Goal: Task Accomplishment & Management: Use online tool/utility

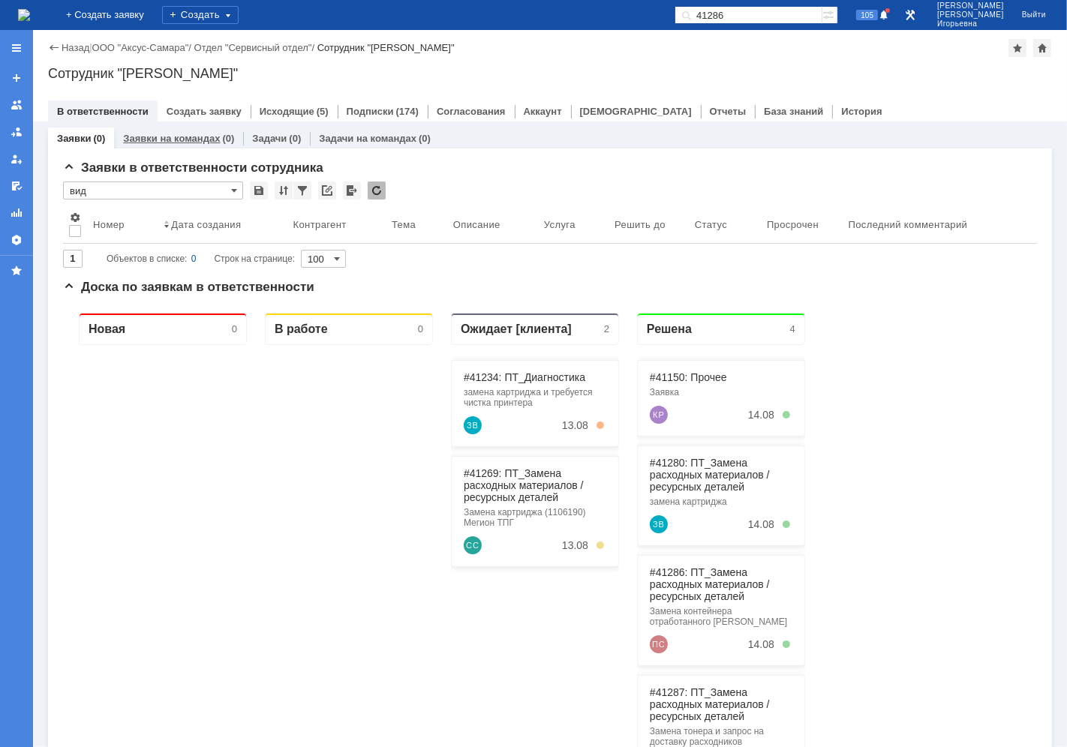
click at [177, 135] on link "Заявки на командах" at bounding box center [171, 138] width 97 height 11
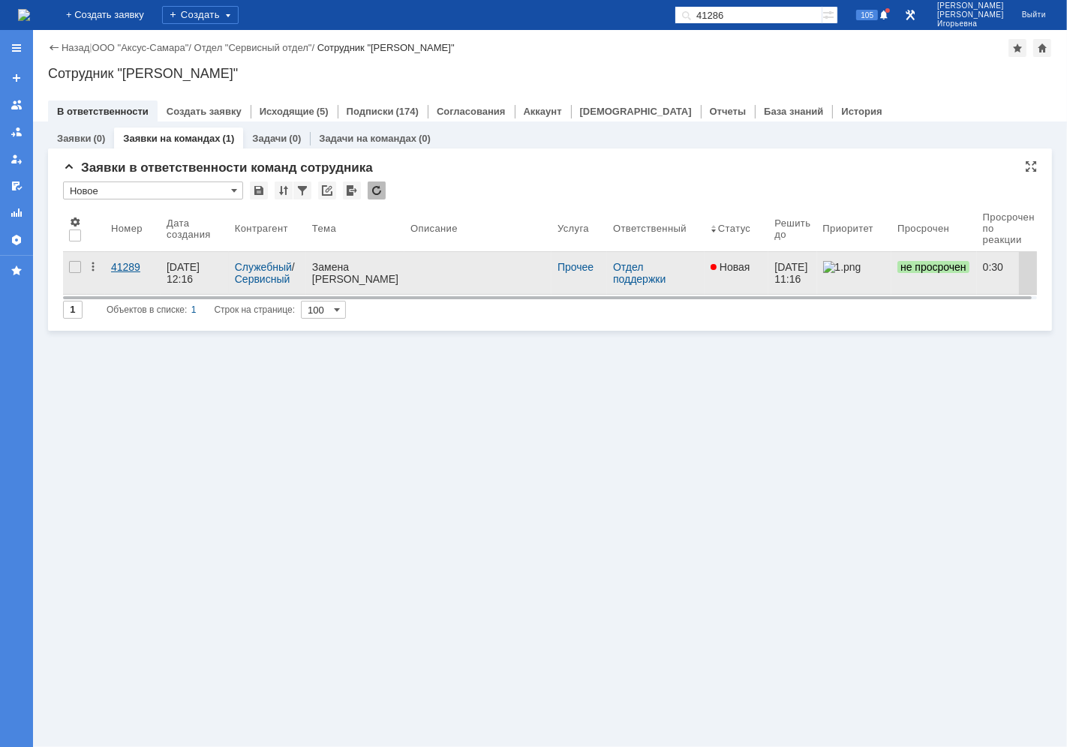
click at [120, 267] on div "41289" at bounding box center [133, 267] width 44 height 12
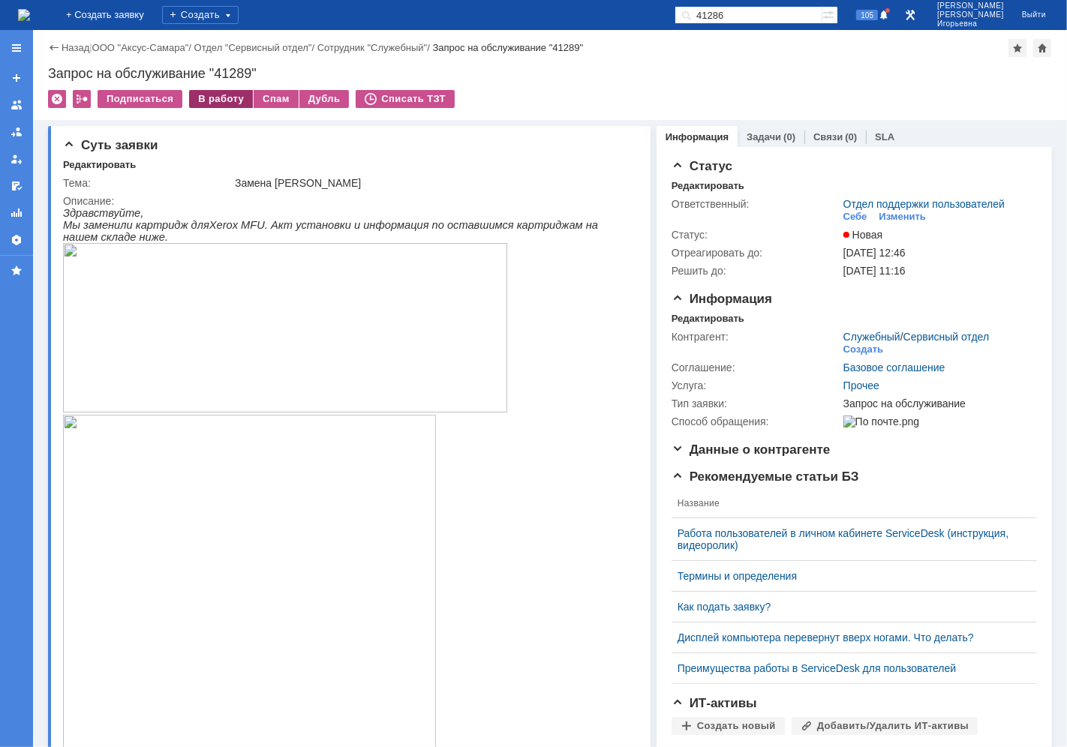
click at [200, 93] on div "В работу" at bounding box center [221, 99] width 64 height 18
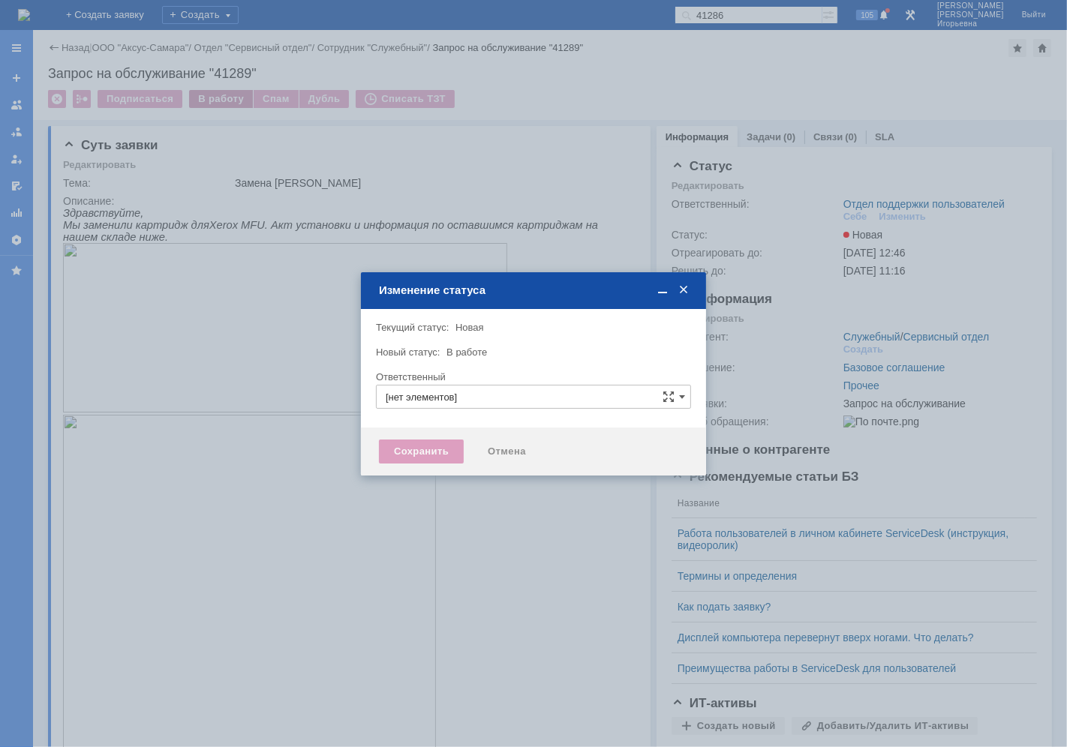
type input "Отдел поддержки пользователей"
type input "[PERSON_NAME]"
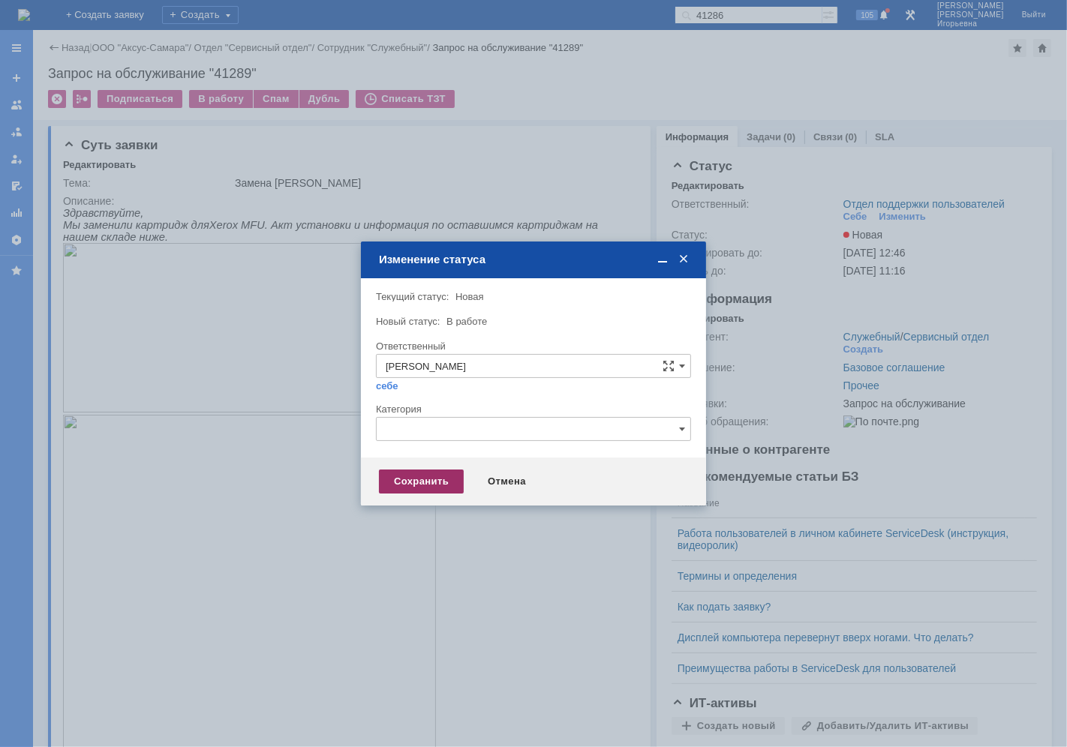
click at [417, 481] on div "Сохранить" at bounding box center [421, 482] width 85 height 24
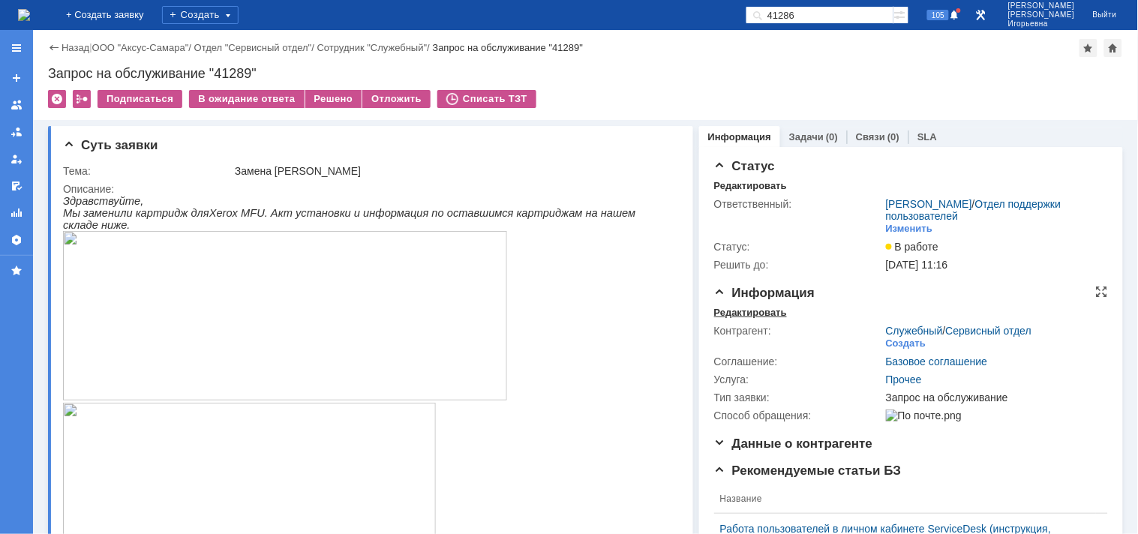
click at [741, 314] on div "Редактировать" at bounding box center [750, 313] width 73 height 12
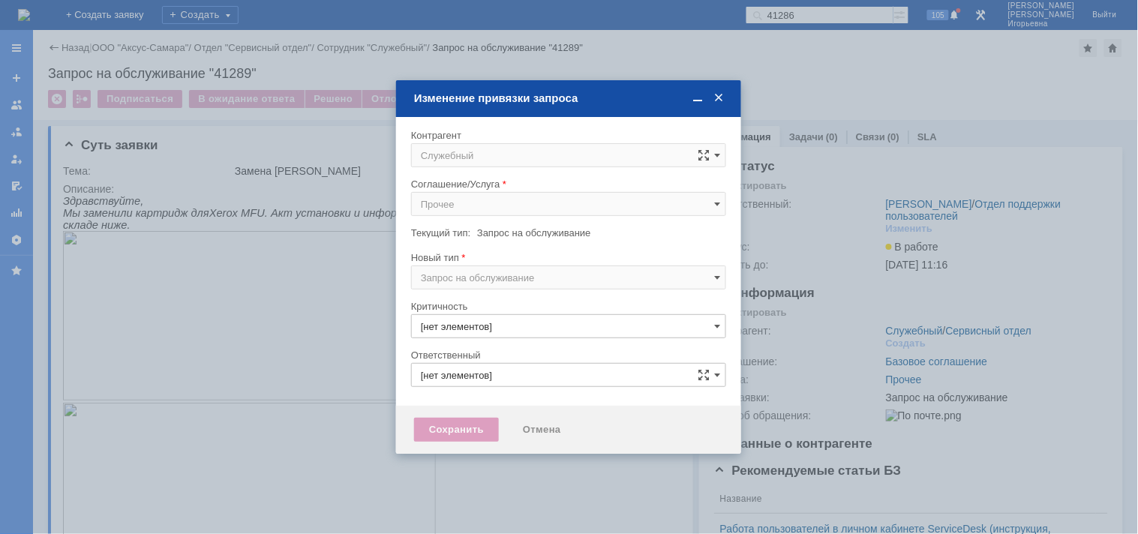
type input "3. Низкая"
type input "[не указано]"
type input "[PERSON_NAME]"
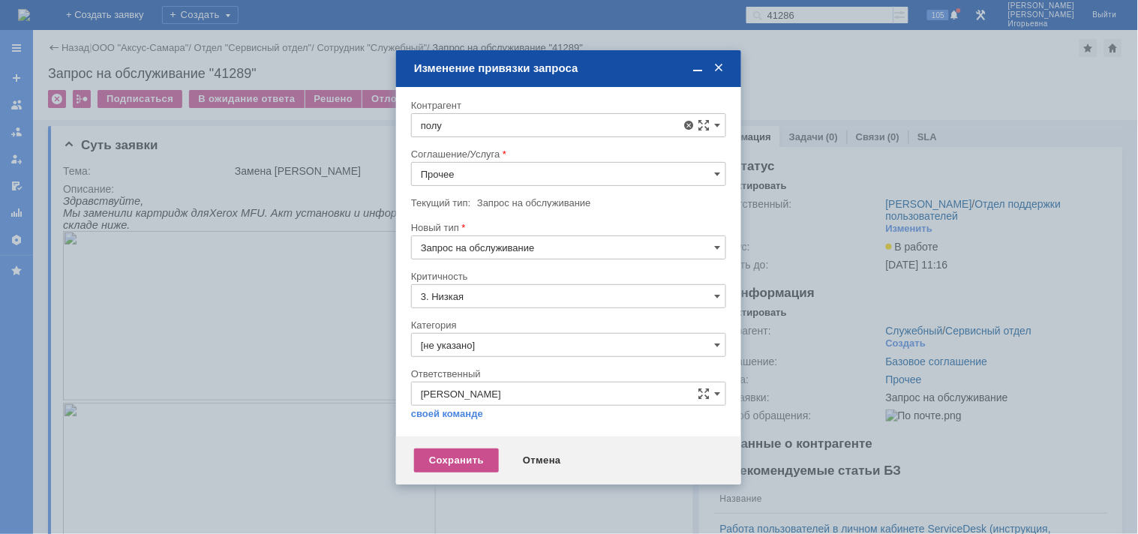
click at [479, 357] on span "[PERSON_NAME]" at bounding box center [497, 359] width 80 height 11
type input "[PERSON_NAME]"
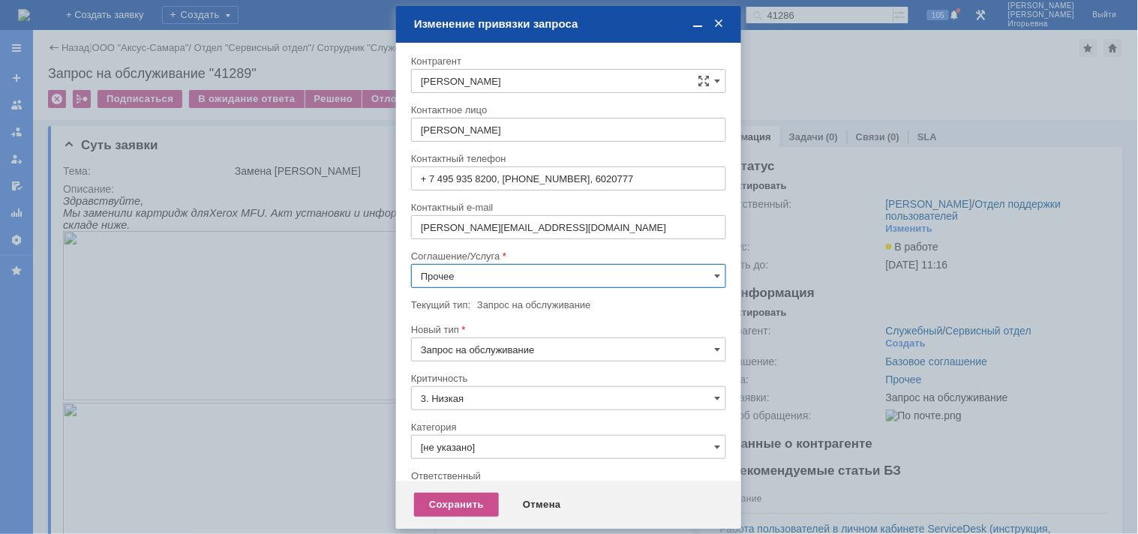
click at [438, 272] on input "Прочее" at bounding box center [568, 276] width 315 height 24
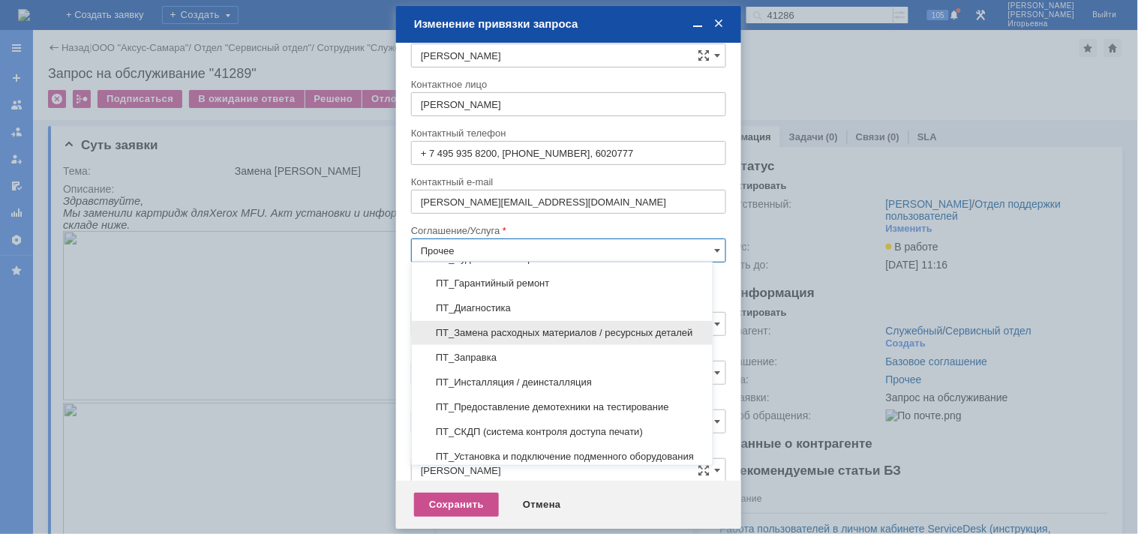
scroll to position [250, 0]
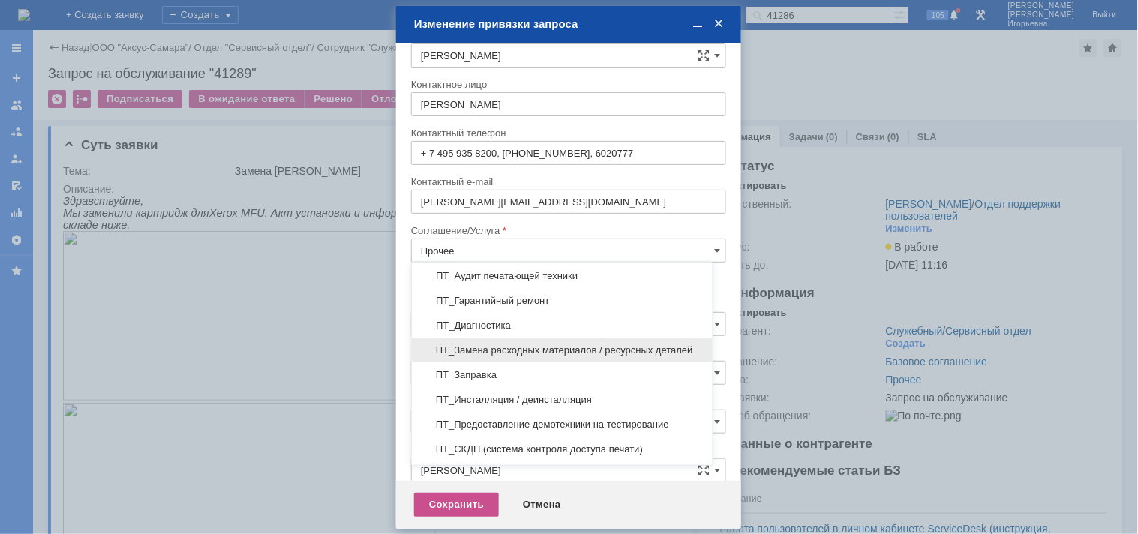
click at [473, 353] on span "ПТ_Замена расходных материалов / ресурсных деталей" at bounding box center [562, 350] width 283 height 12
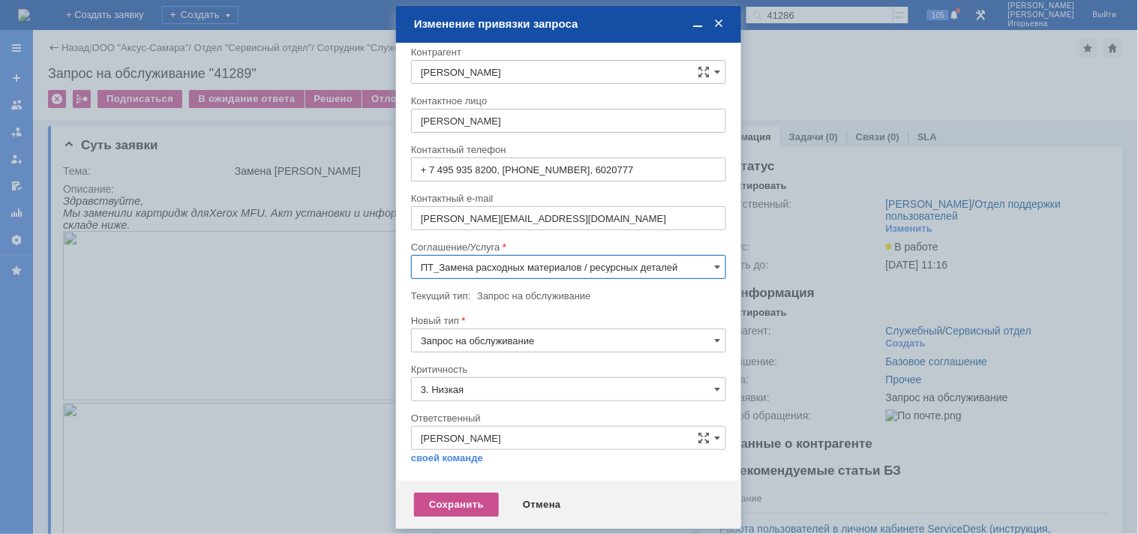
scroll to position [8, 0]
type input "ПТ_Замена расходных материалов / ресурсных деталей"
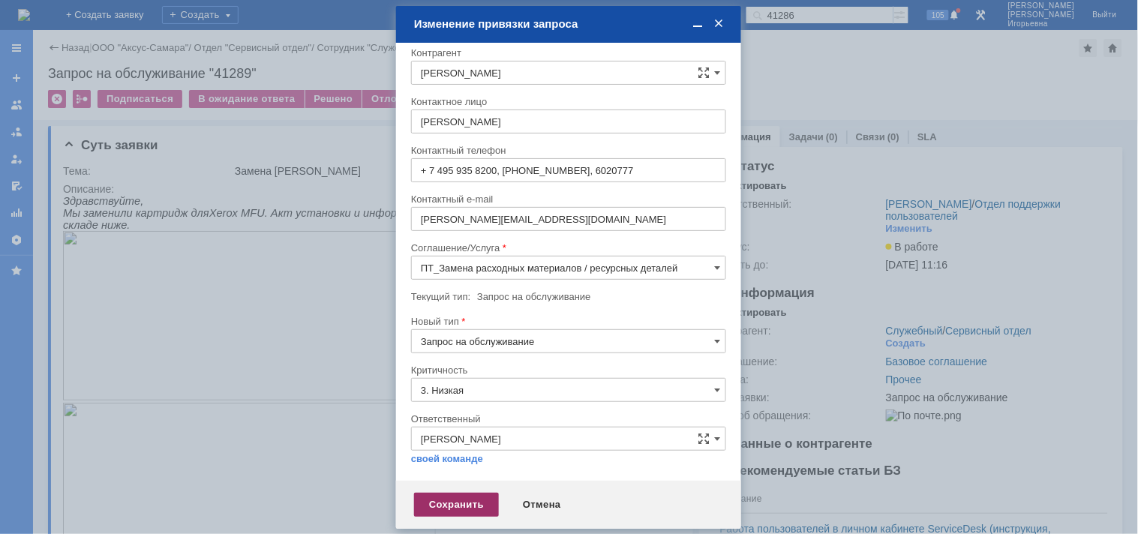
click at [444, 499] on div "Сохранить" at bounding box center [456, 505] width 85 height 24
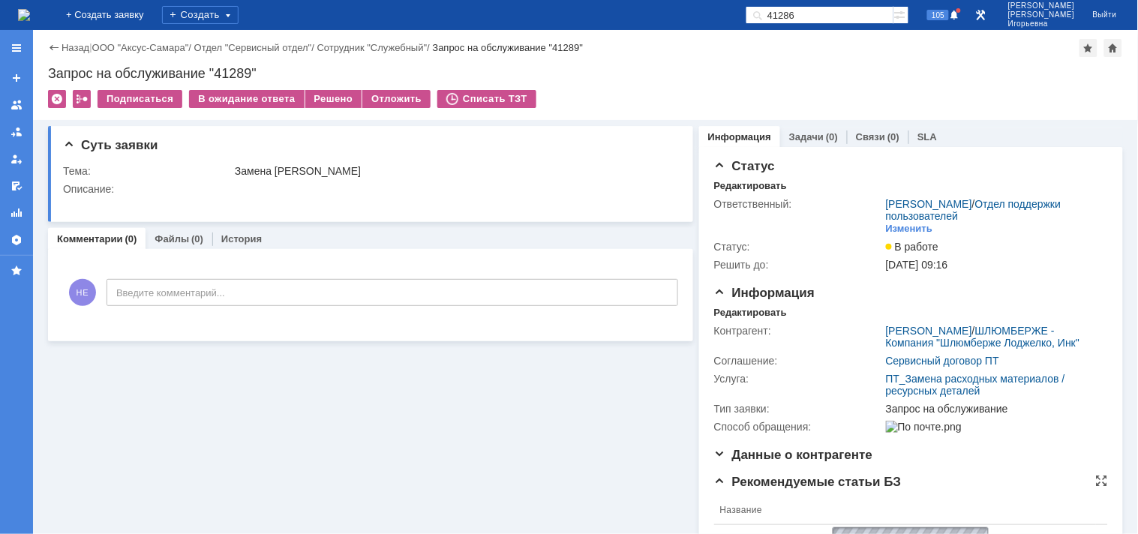
scroll to position [0, 0]
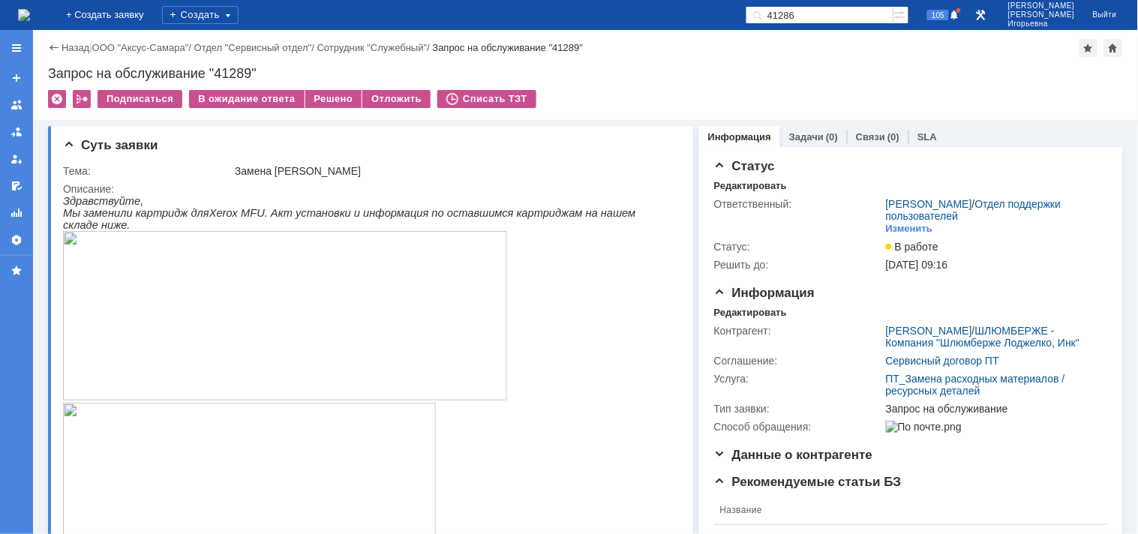
click at [235, 69] on div "Запрос на обслуживание "41289"" at bounding box center [585, 73] width 1075 height 15
copy div "41289"
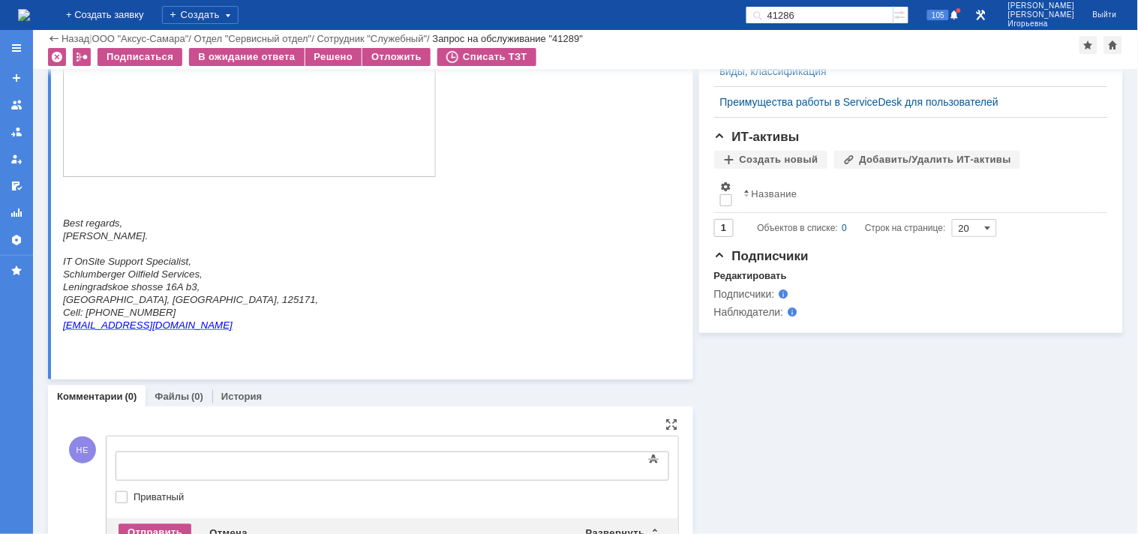
scroll to position [750, 0]
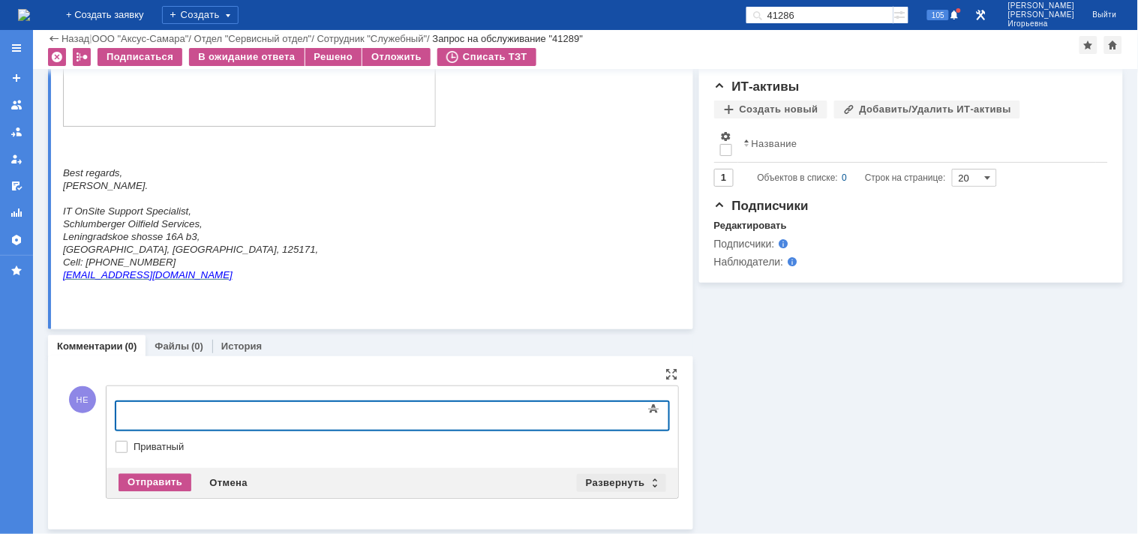
click at [648, 481] on div "Развернуть" at bounding box center [621, 483] width 89 height 18
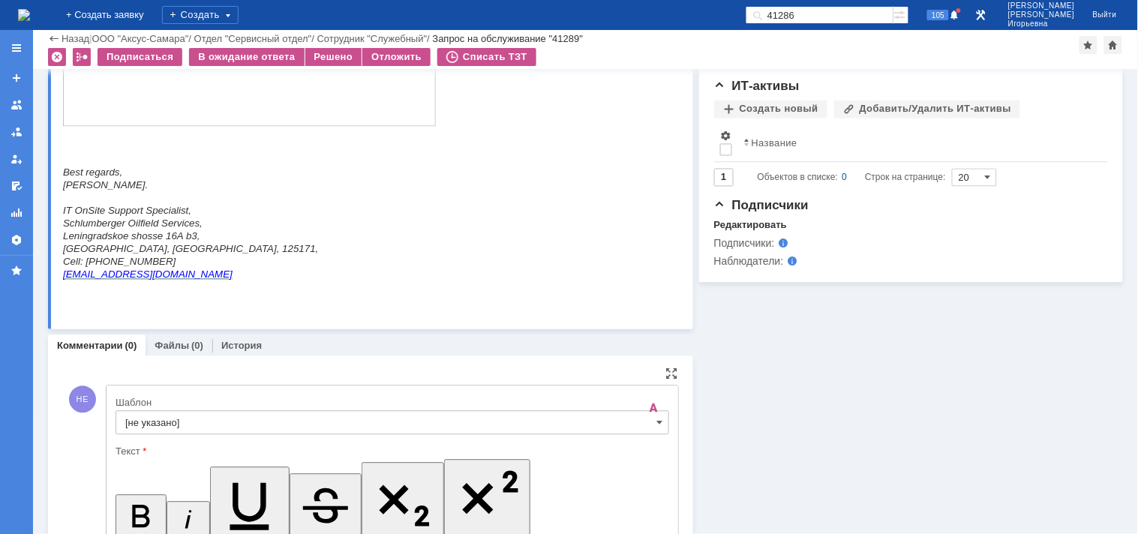
scroll to position [0, 0]
click at [657, 418] on span at bounding box center [660, 423] width 6 height 12
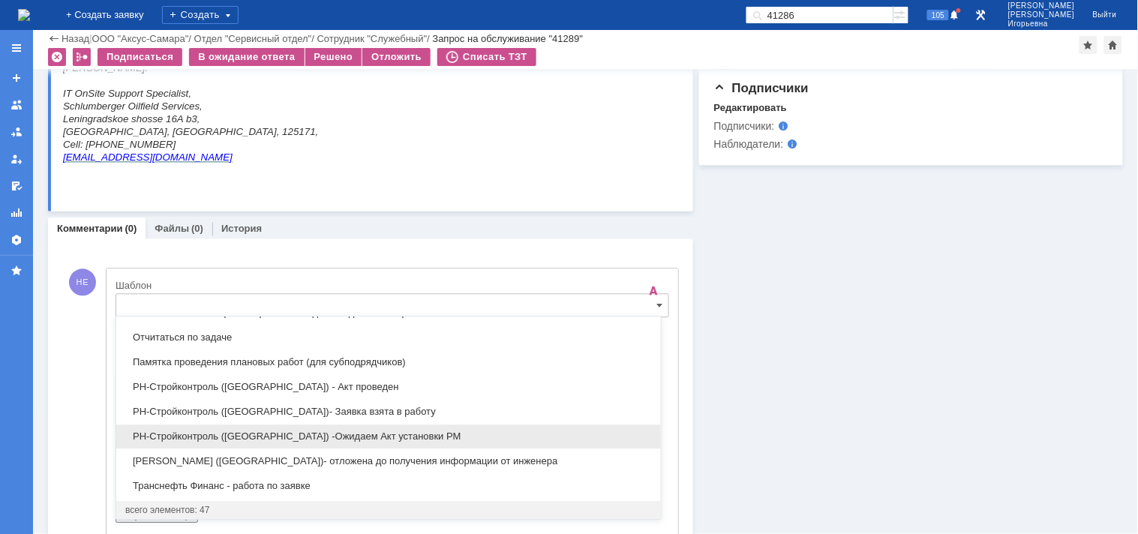
scroll to position [679, 0]
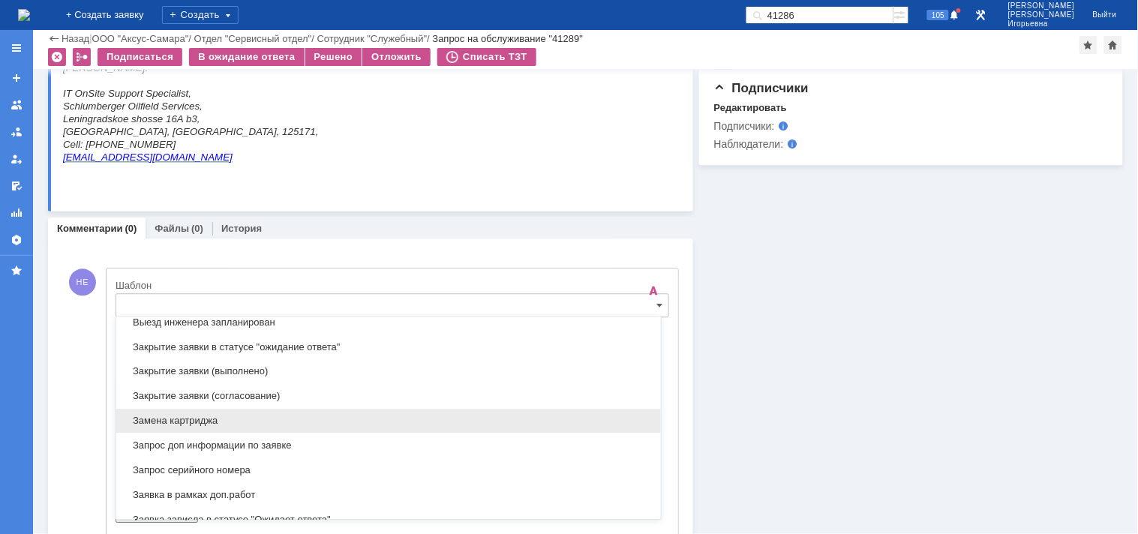
drag, startPoint x: 159, startPoint y: 423, endPoint x: 62, endPoint y: 53, distance: 383.2
click at [159, 423] on span "Замена картриджа" at bounding box center [388, 421] width 527 height 12
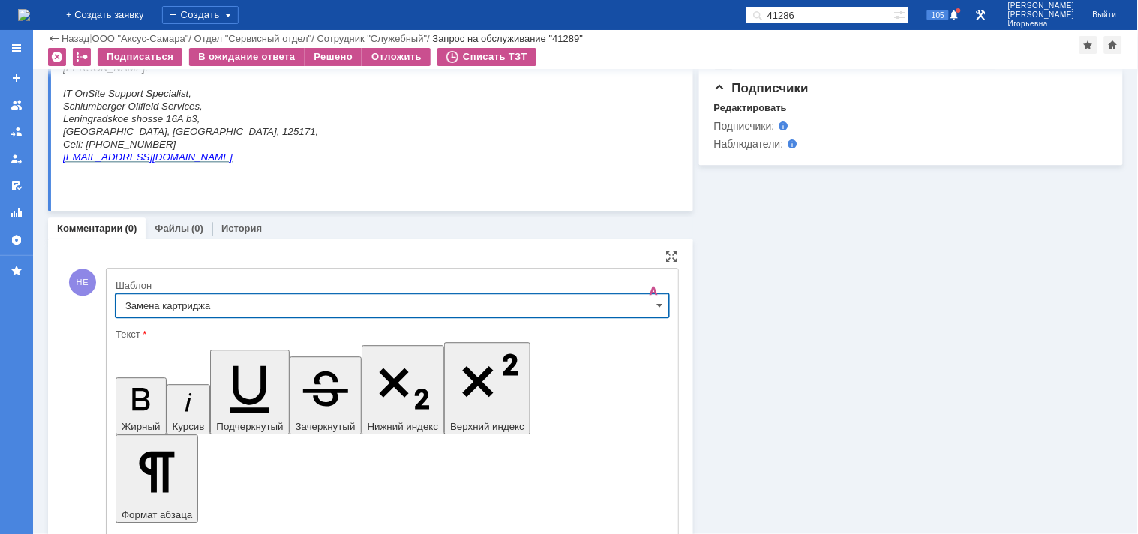
type input "Замена картриджа"
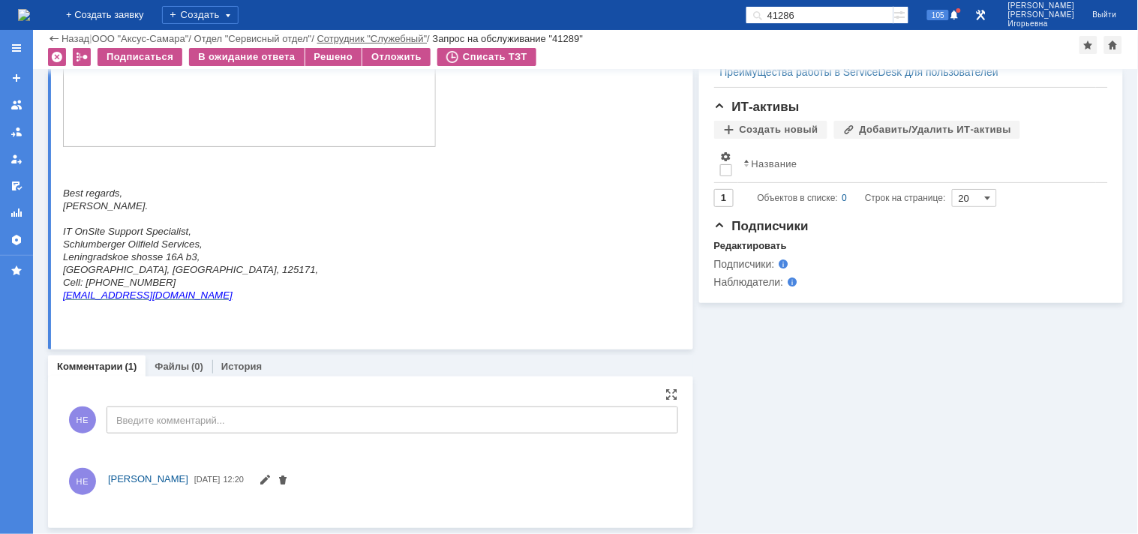
scroll to position [853, 0]
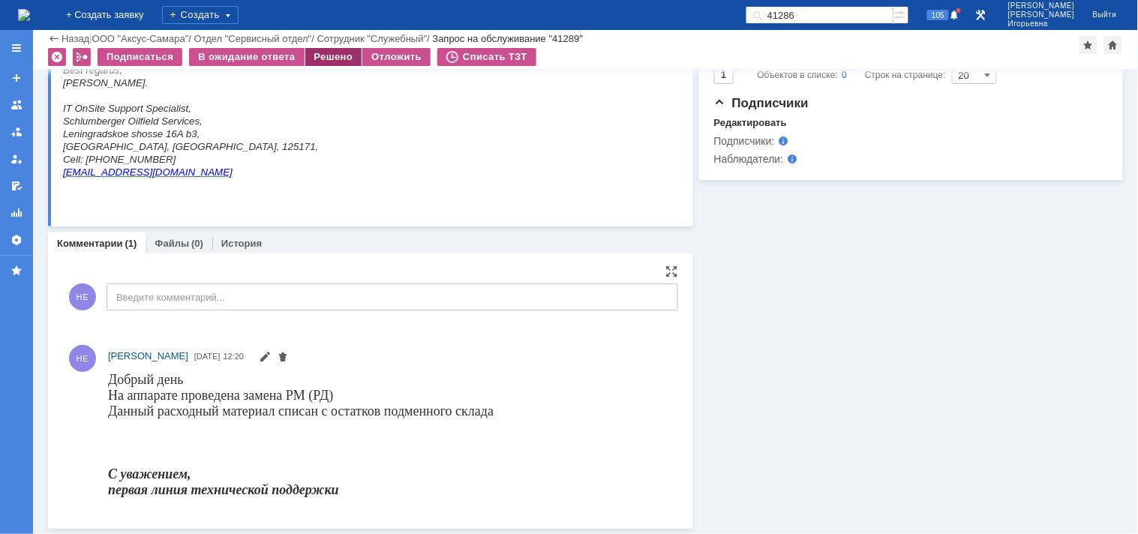
click at [336, 57] on div "Решено" at bounding box center [333, 57] width 57 height 18
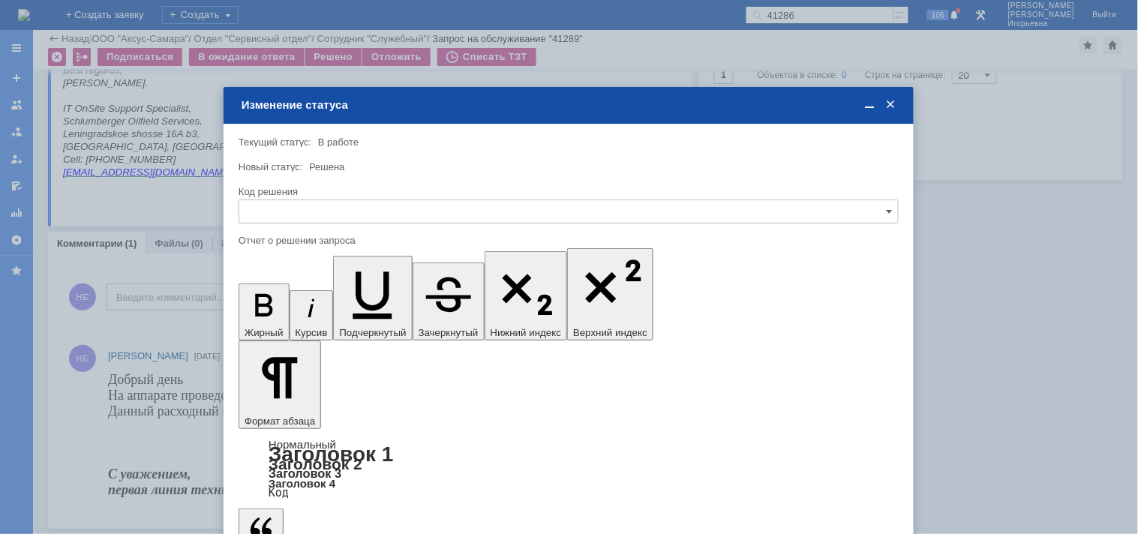
scroll to position [0, 0]
click at [293, 215] on input "text" at bounding box center [569, 212] width 660 height 24
drag, startPoint x: 291, startPoint y: 310, endPoint x: 60, endPoint y: 100, distance: 312.4
click at [291, 310] on span "Решено" at bounding box center [568, 313] width 641 height 12
type input "Решено"
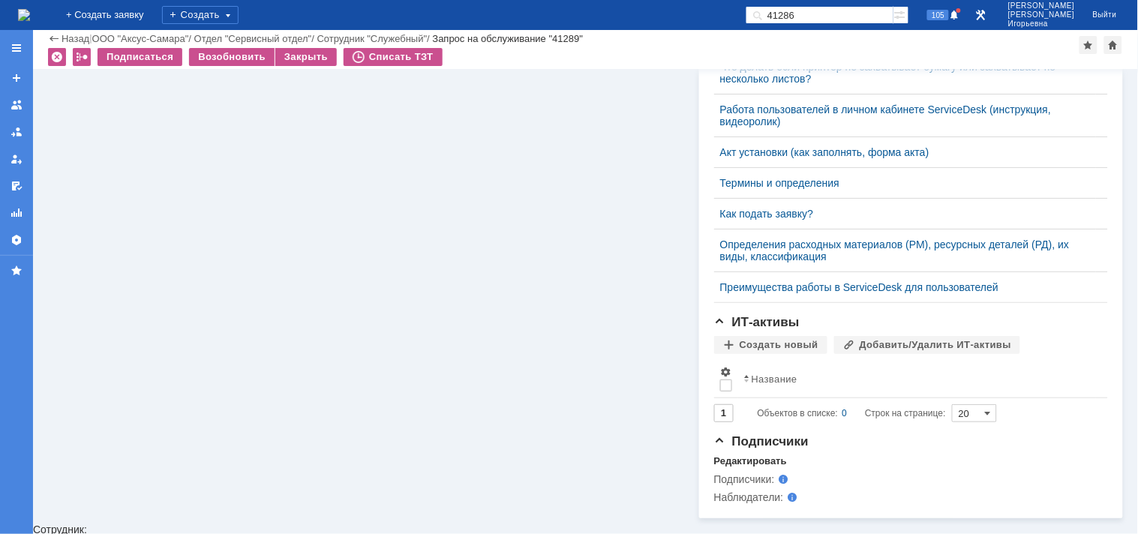
click at [30, 9] on img at bounding box center [24, 15] width 12 height 12
